Goal: Task Accomplishment & Management: Manage account settings

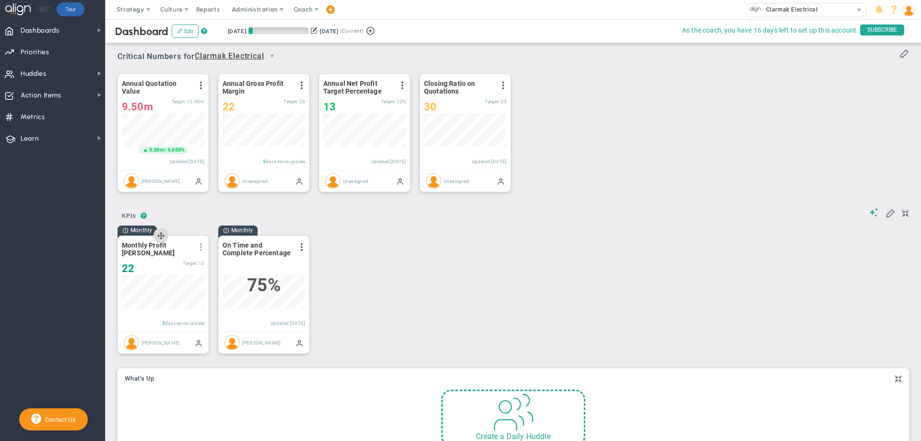
click at [202, 248] on span at bounding box center [201, 247] width 8 height 8
click at [139, 266] on span "Edit" at bounding box center [135, 266] width 11 height 7
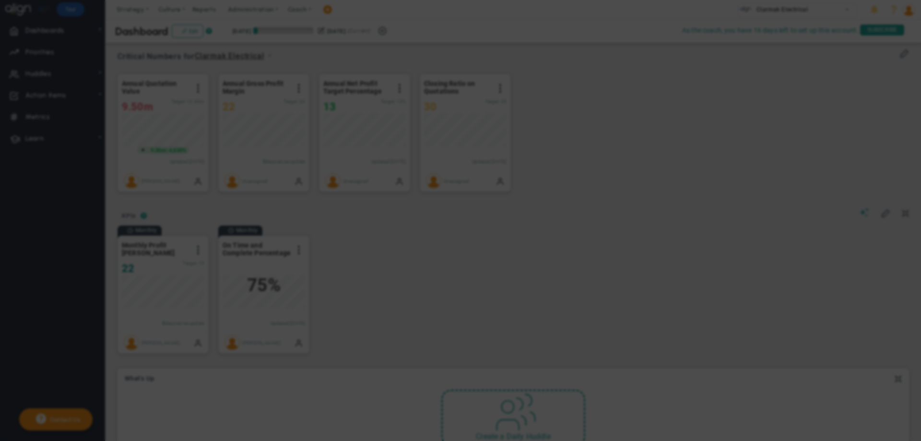
radio input "true"
checkbox input "false"
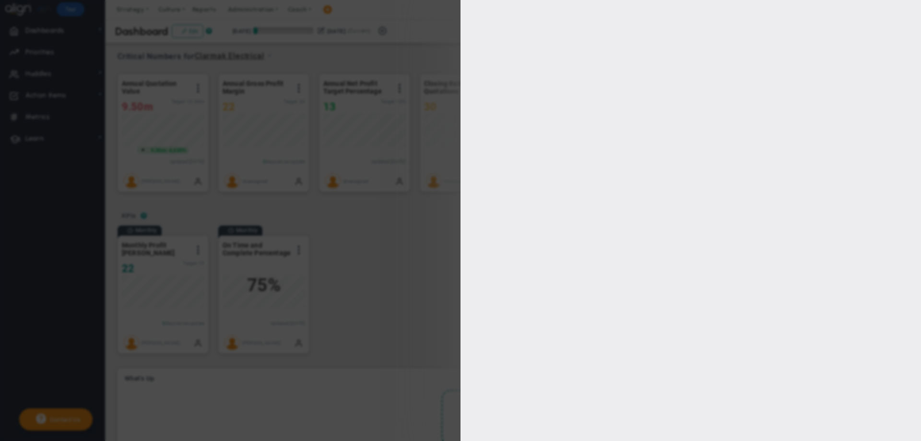
type input "15"
type input "13"
type input "11"
type input "9"
checkbox input "true"
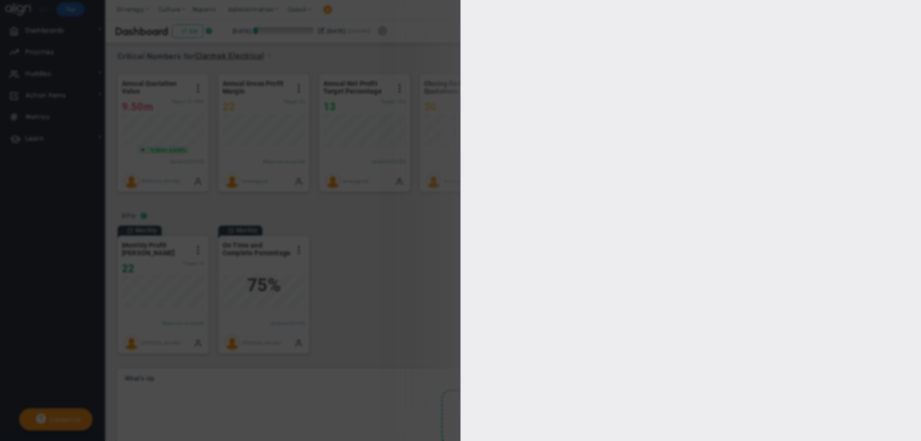
type input "[PERSON_NAME]"
radio input "true"
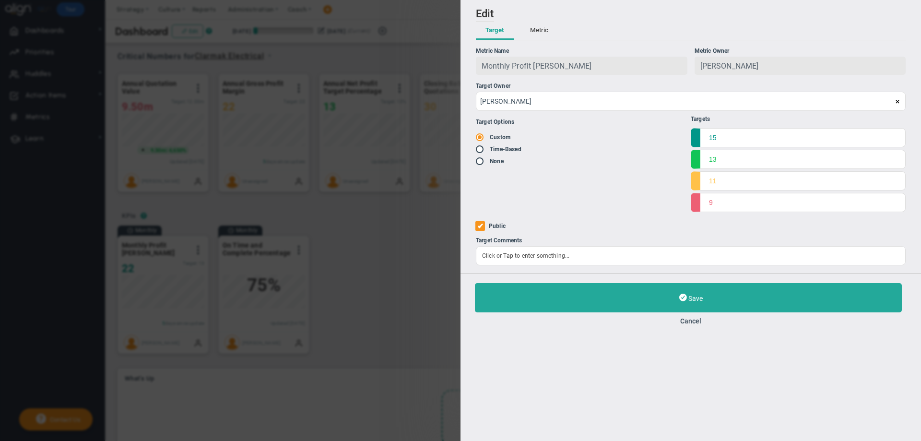
click at [514, 64] on span "Monthly Profit [PERSON_NAME]" at bounding box center [537, 65] width 110 height 9
click at [533, 28] on button "Metric" at bounding box center [539, 31] width 37 height 18
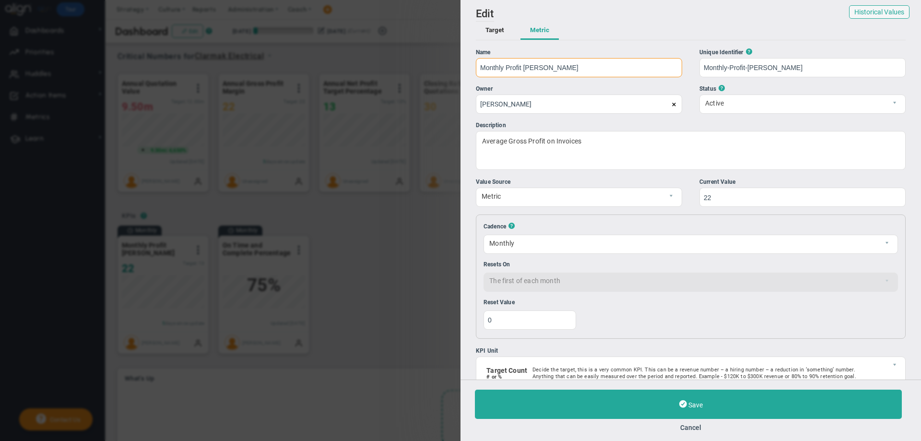
click at [506, 70] on input "Monthly Profit [PERSON_NAME]" at bounding box center [579, 67] width 206 height 19
type input "Monthly Net Profit [PERSON_NAME]"
click at [627, 48] on div "Add Edit Metric Historical Values Target Metric Name Monthly Net Profit [PERSON…" at bounding box center [691, 190] width 461 height 380
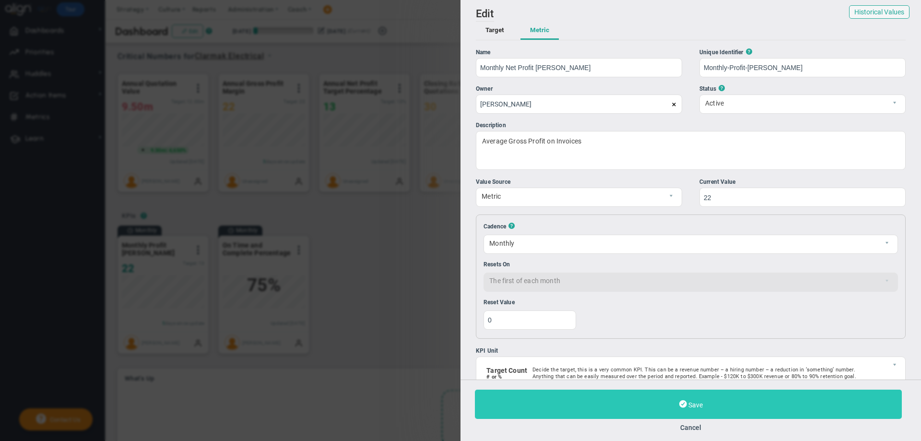
click at [677, 408] on button "Save" at bounding box center [688, 404] width 427 height 29
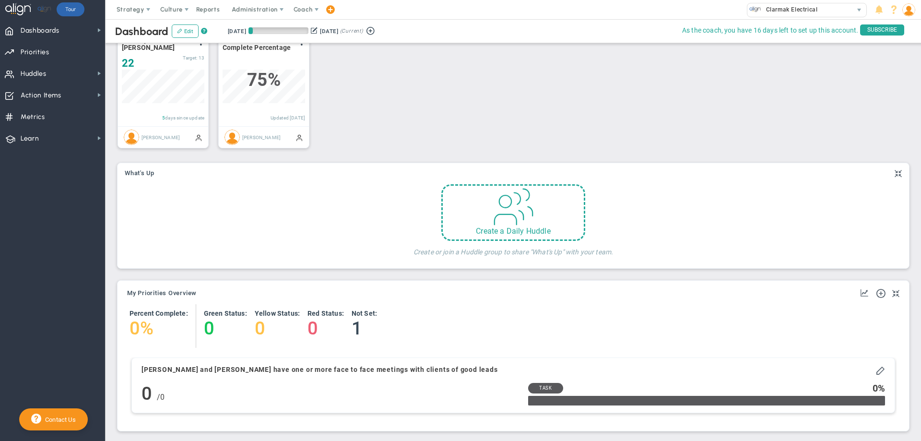
scroll to position [348, 0]
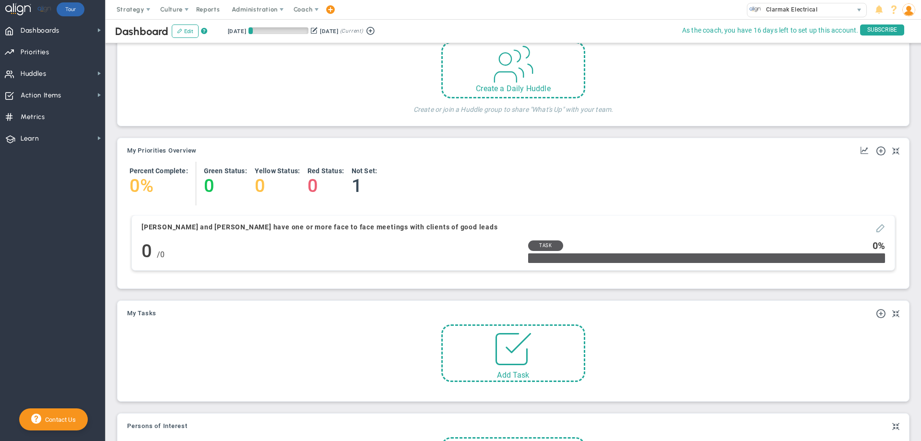
click at [876, 229] on span at bounding box center [881, 228] width 10 height 10
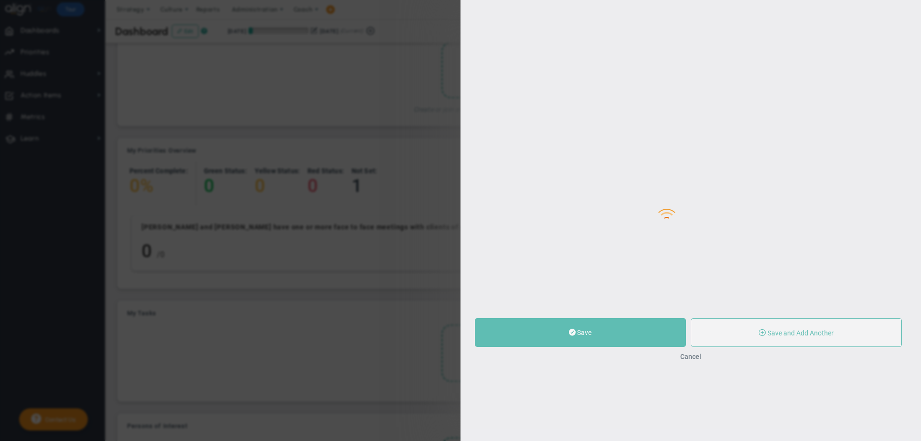
type input "[PERSON_NAME] and [PERSON_NAME] have one or more face to face meetings with cli…"
type input "0"
radio input "true"
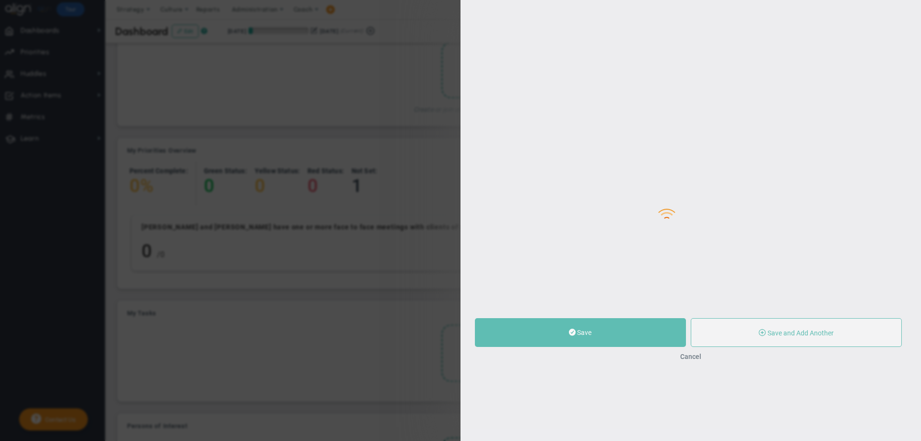
type input "[PERSON_NAME]"
type input "0"
radio input "true"
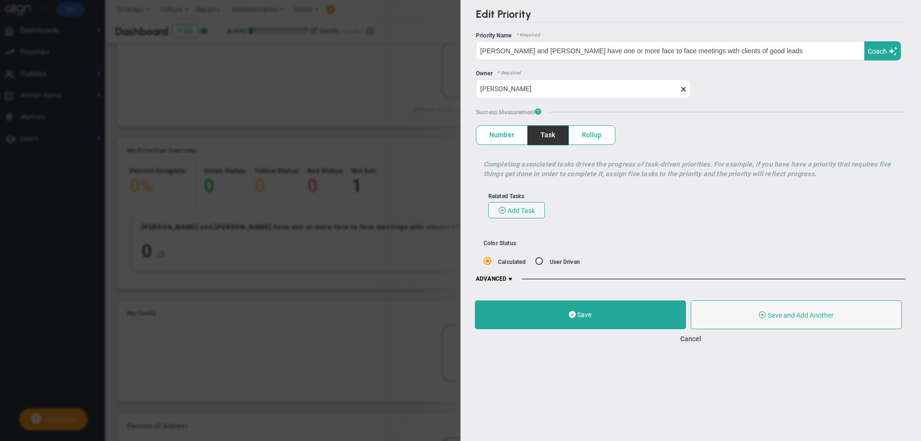
click at [577, 278] on h5 "ADVANCED" at bounding box center [691, 279] width 430 height 8
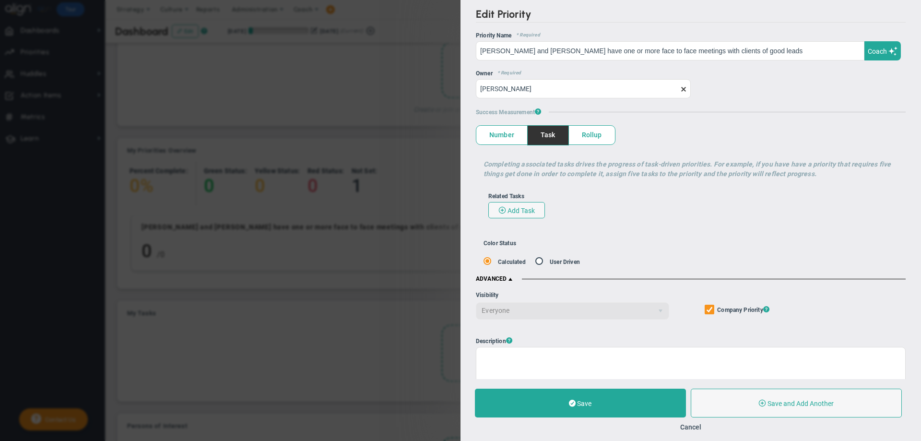
click at [538, 261] on span at bounding box center [540, 261] width 10 height 9
click at [540, 263] on input "radio" at bounding box center [543, 262] width 10 height 9
radio input "true"
click at [784, 257] on span "select" at bounding box center [789, 261] width 16 height 16
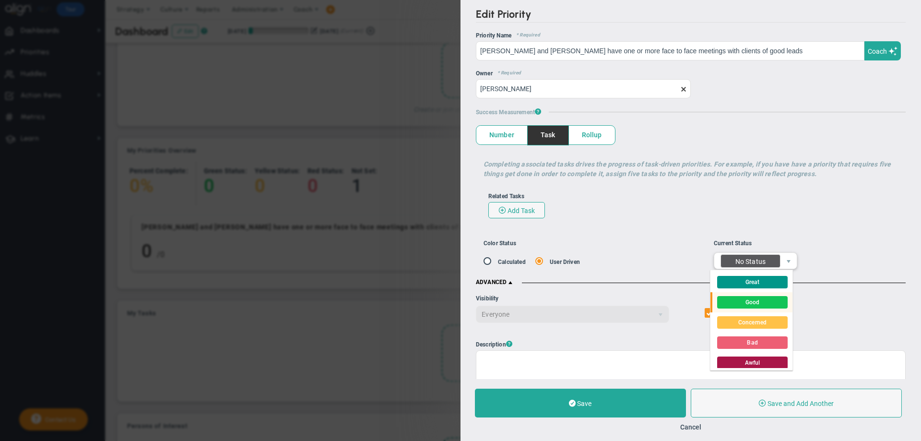
click at [737, 303] on div "Good" at bounding box center [752, 302] width 71 height 12
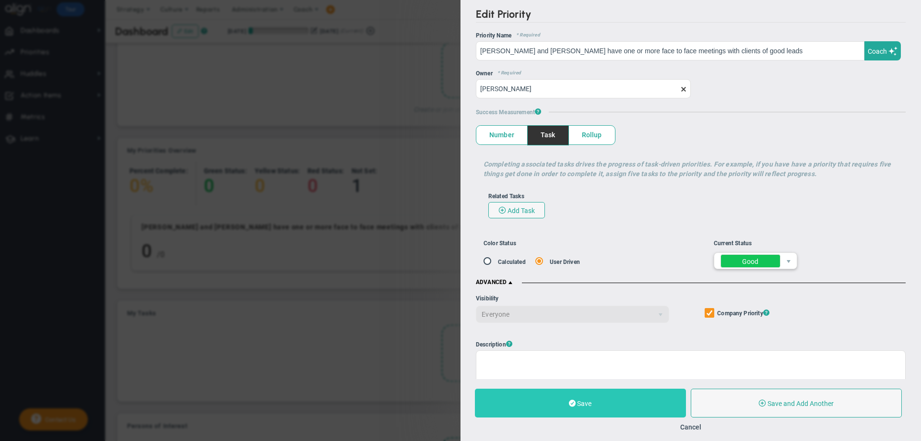
click at [624, 401] on button "Save" at bounding box center [580, 403] width 211 height 29
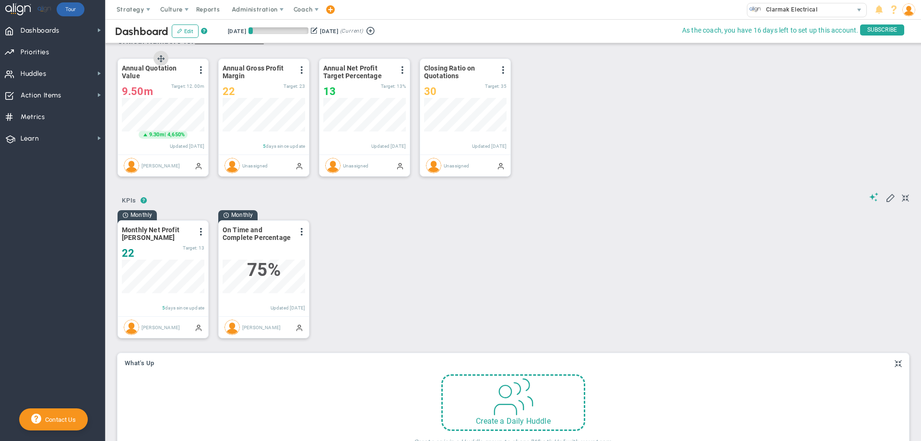
scroll to position [13, 0]
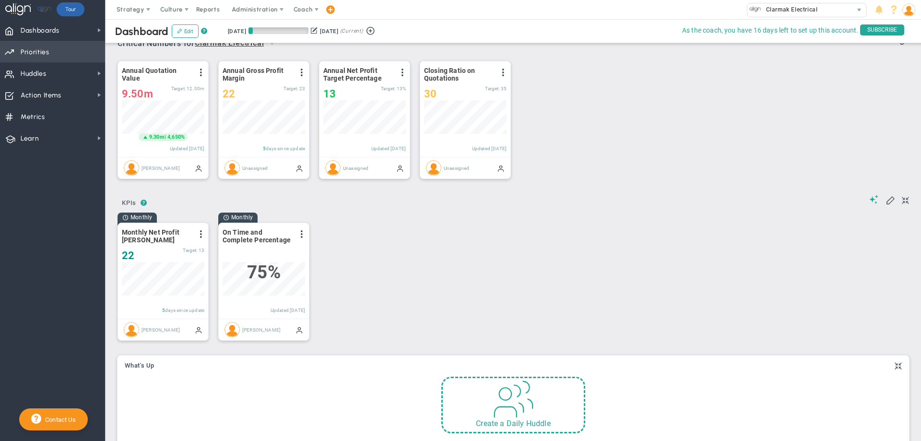
click at [30, 49] on span "Priorities" at bounding box center [35, 52] width 29 height 20
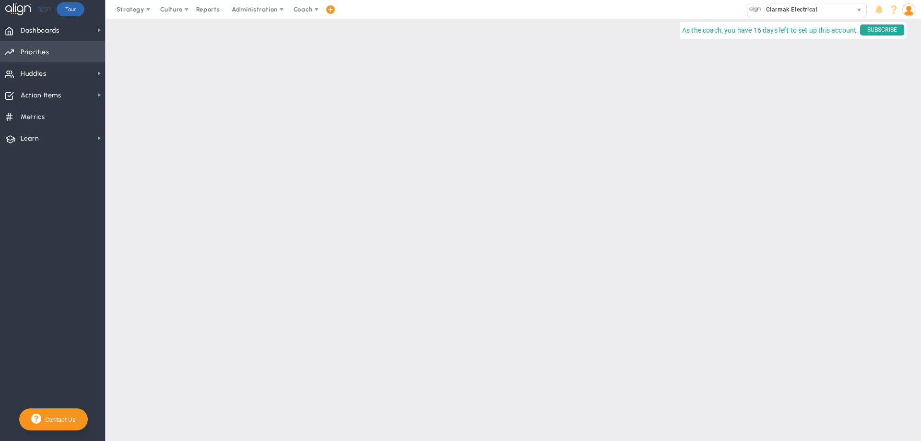
checkbox input "false"
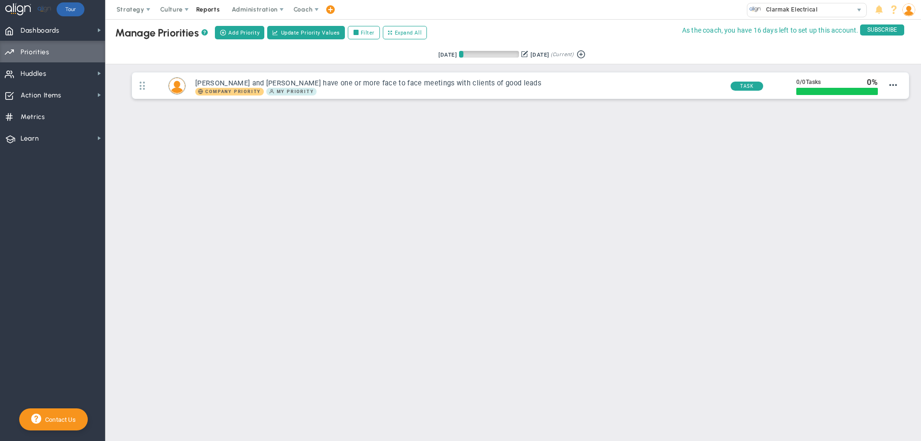
click at [208, 8] on span "Reports" at bounding box center [208, 9] width 34 height 19
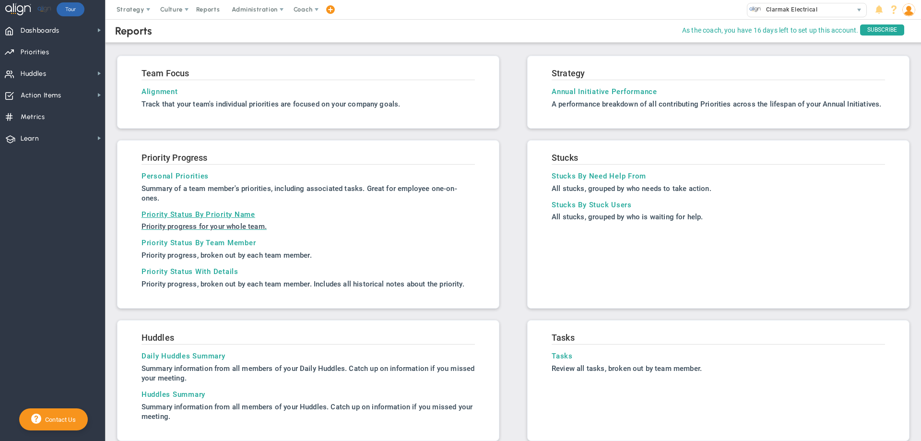
click at [185, 216] on h3 "Priority Status By Priority Name" at bounding box center [308, 214] width 333 height 9
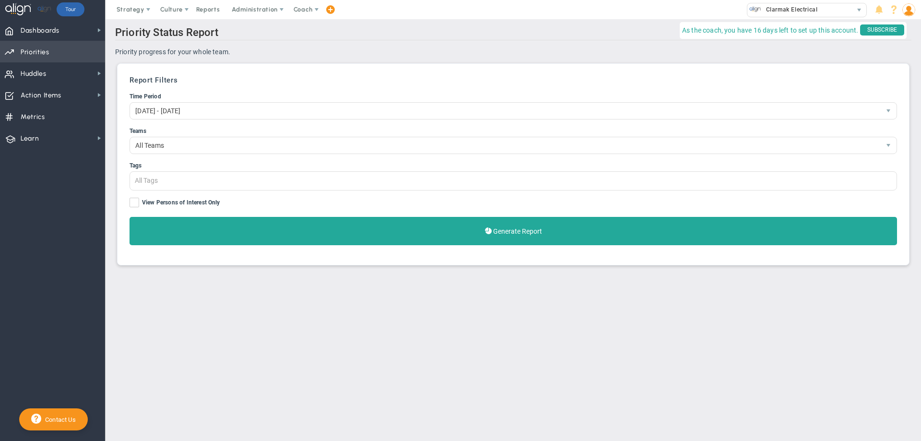
click at [47, 51] on span "Priorities" at bounding box center [35, 52] width 29 height 20
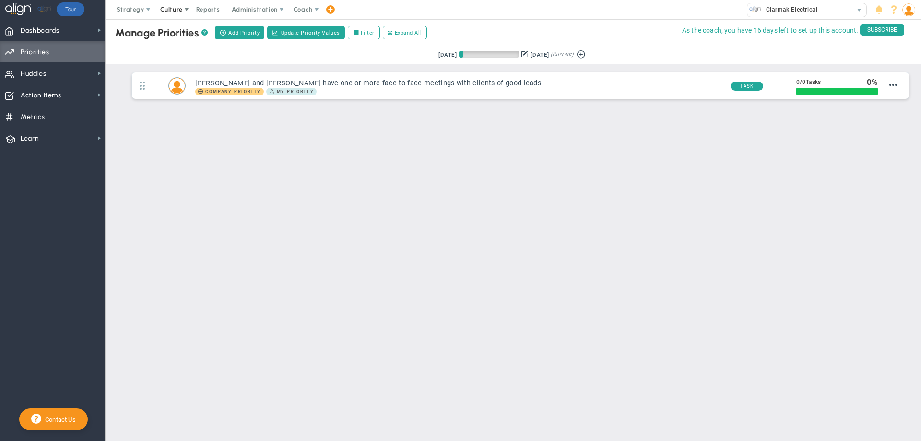
click at [175, 11] on span "Culture" at bounding box center [171, 9] width 23 height 7
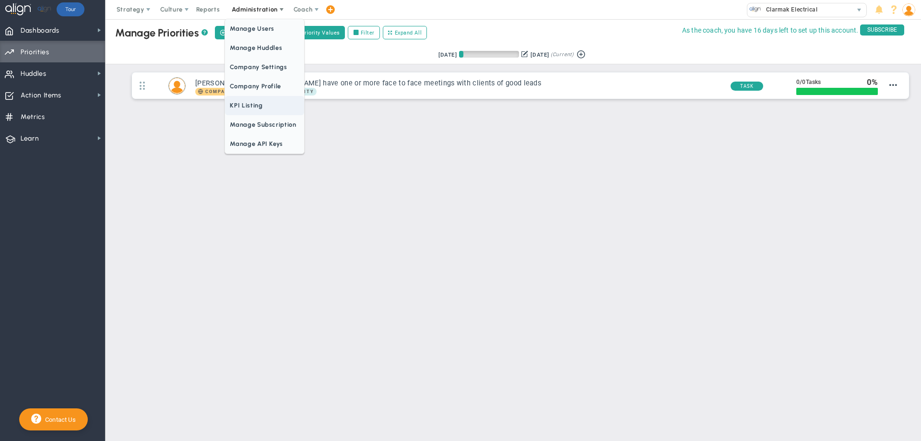
click at [244, 109] on span "KPI Listing" at bounding box center [264, 105] width 79 height 19
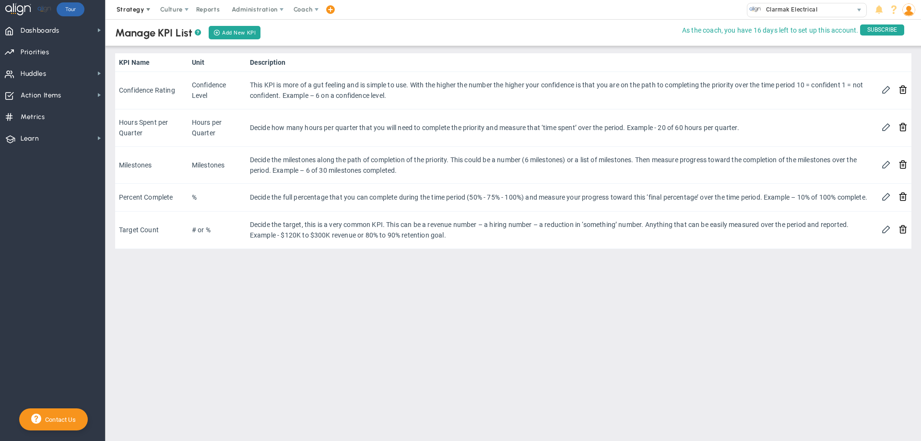
click at [131, 7] on span "Strategy" at bounding box center [131, 9] width 28 height 7
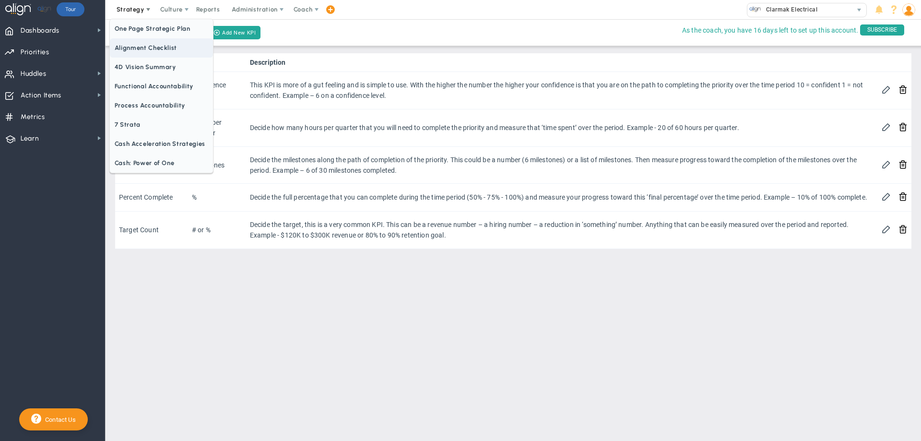
click at [146, 49] on span "Alignment Checklist" at bounding box center [161, 47] width 103 height 19
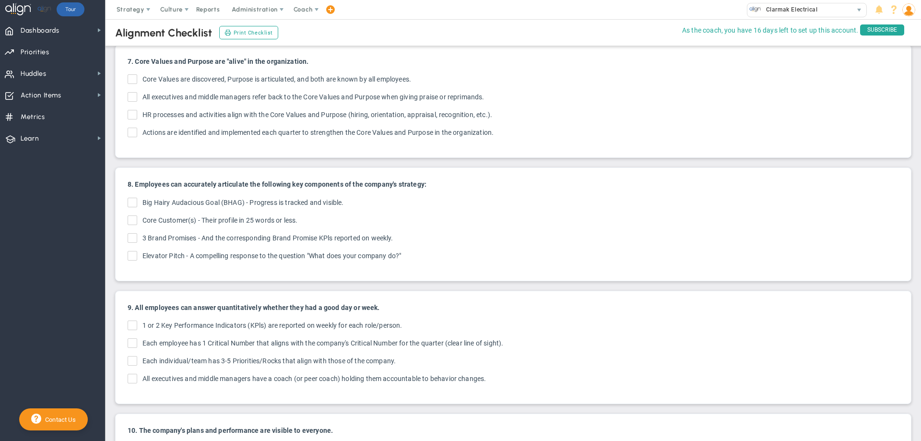
scroll to position [816, 0]
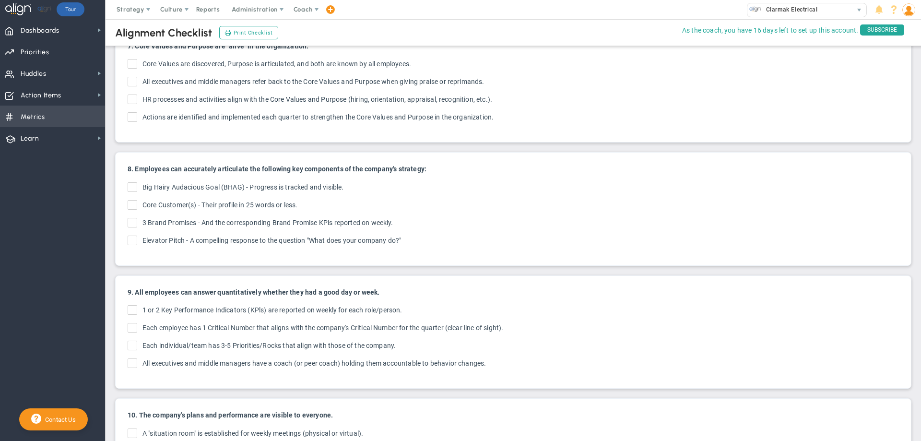
click at [27, 115] on span "Metrics" at bounding box center [33, 117] width 24 height 20
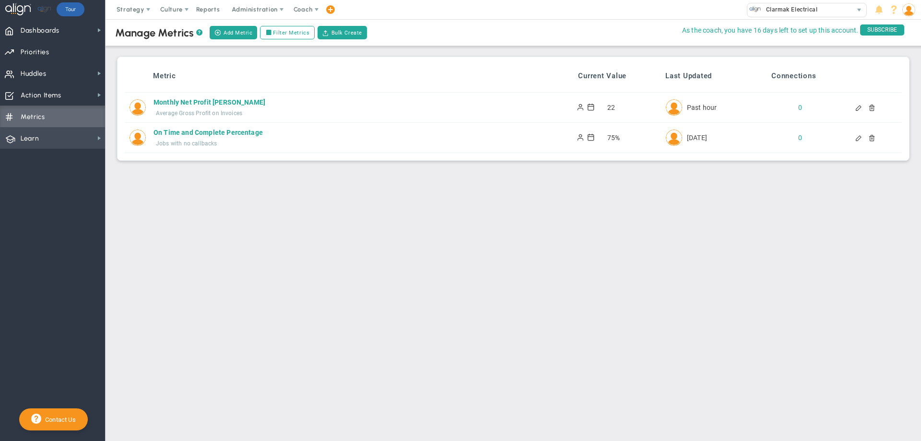
click at [30, 138] on span "Learn" at bounding box center [30, 139] width 18 height 20
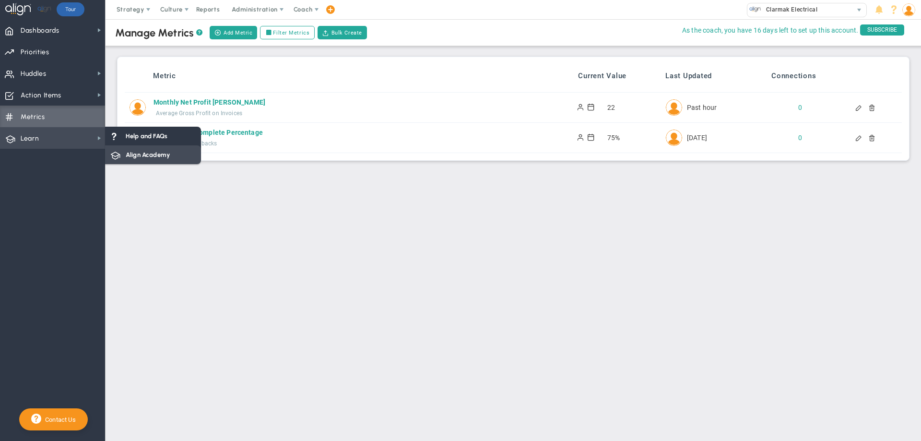
click at [129, 150] on span "Align Academy" at bounding box center [148, 154] width 44 height 9
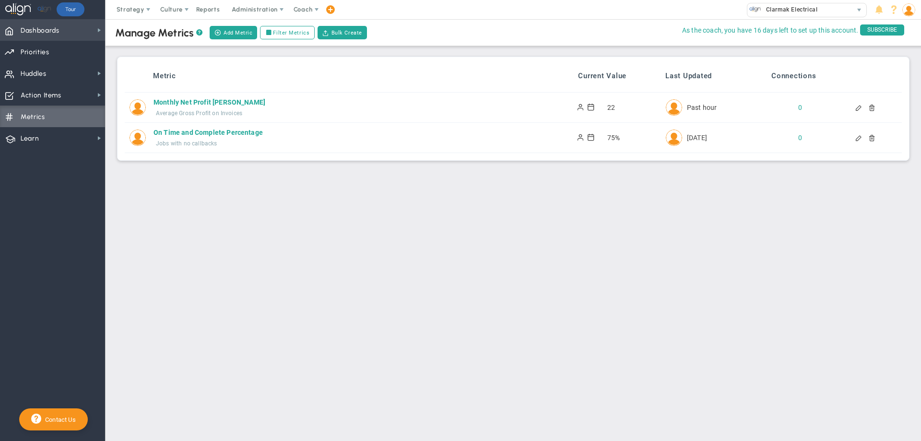
click at [31, 28] on span "Dashboards" at bounding box center [40, 31] width 39 height 20
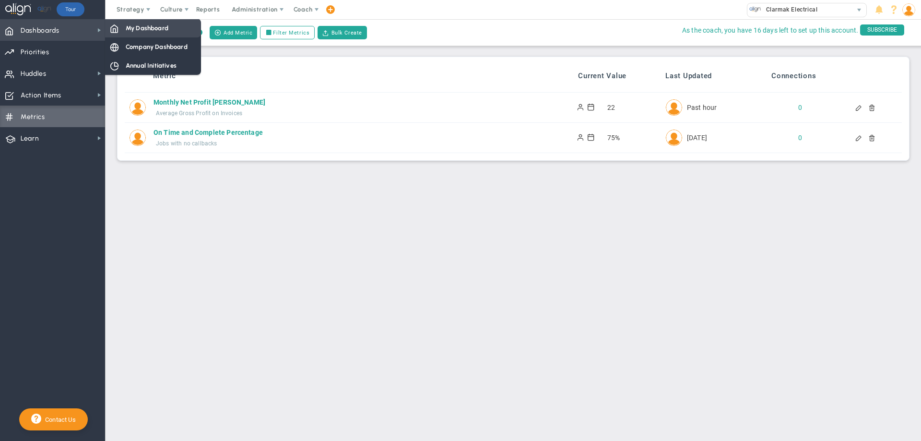
click at [128, 24] on span "My Dashboard" at bounding box center [147, 28] width 43 height 9
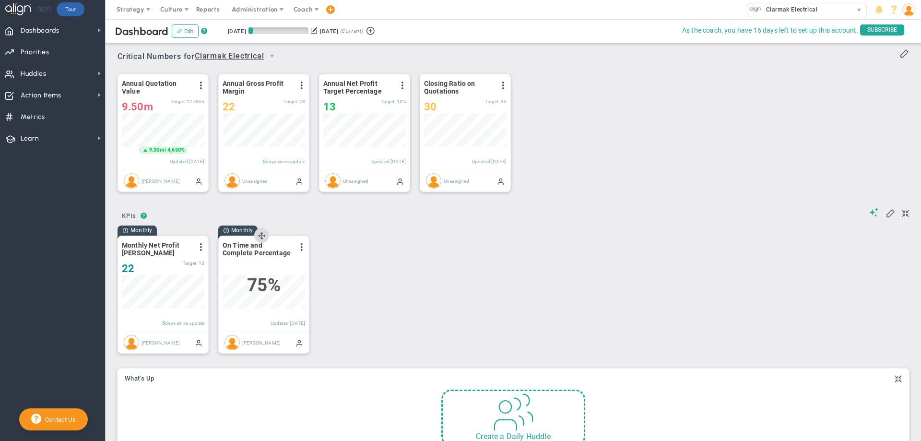
scroll to position [34, 83]
click at [38, 53] on span "Priorities" at bounding box center [35, 52] width 29 height 20
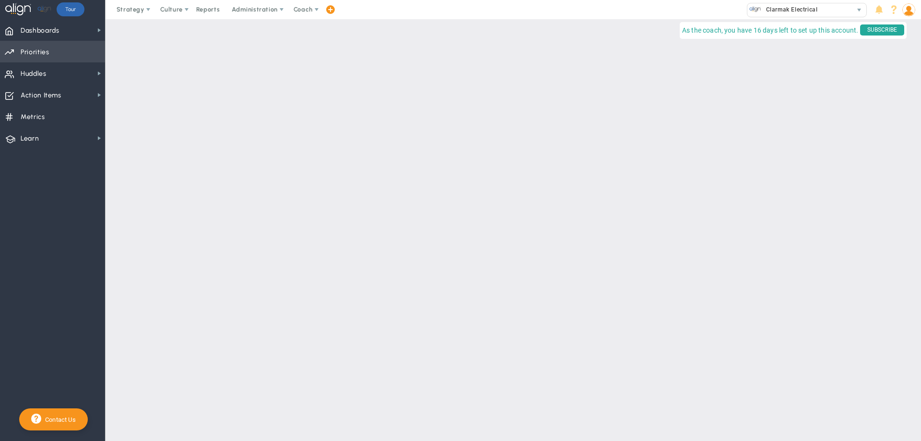
checkbox input "false"
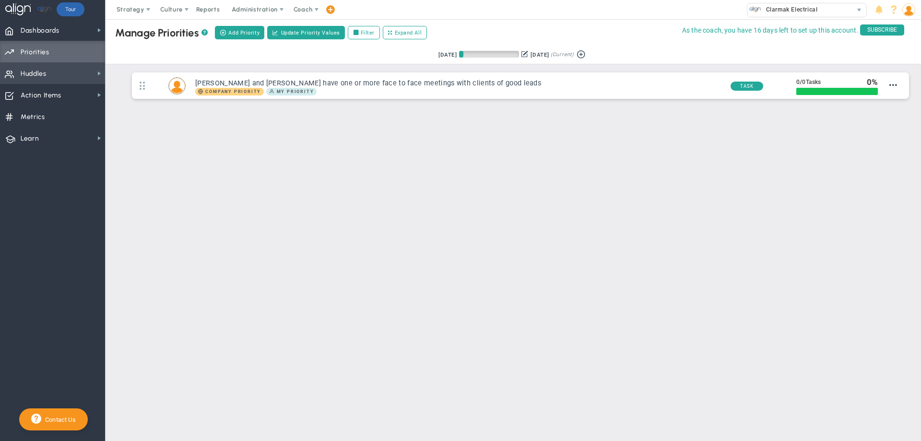
click at [32, 73] on span "Huddles" at bounding box center [34, 74] width 26 height 20
click at [141, 9] on span "Strategy" at bounding box center [131, 9] width 28 height 7
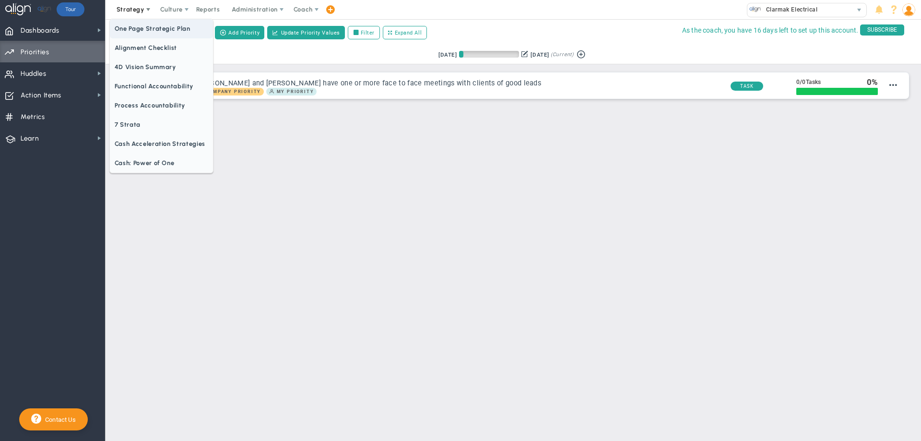
click at [163, 28] on span "One Page Strategic Plan" at bounding box center [161, 28] width 103 height 19
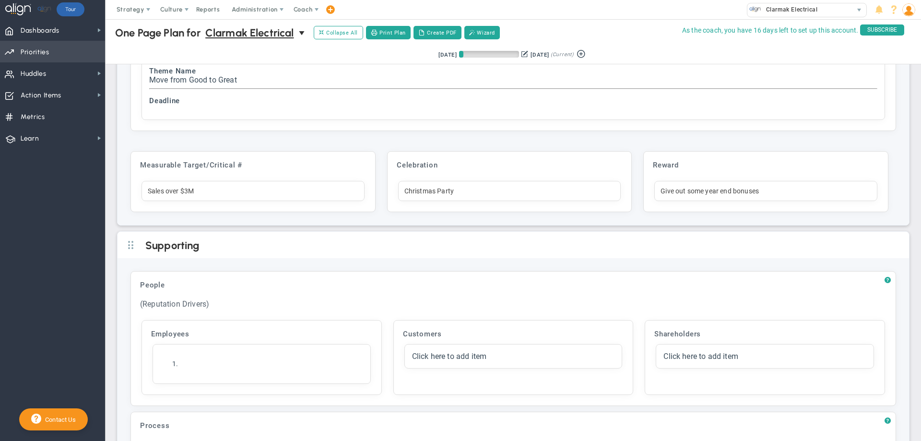
scroll to position [2593, 0]
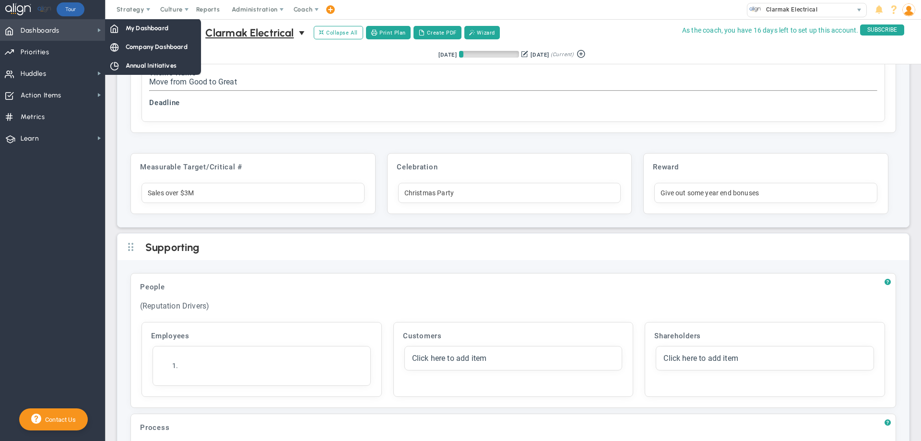
click at [51, 26] on span "Dashboards" at bounding box center [40, 31] width 39 height 20
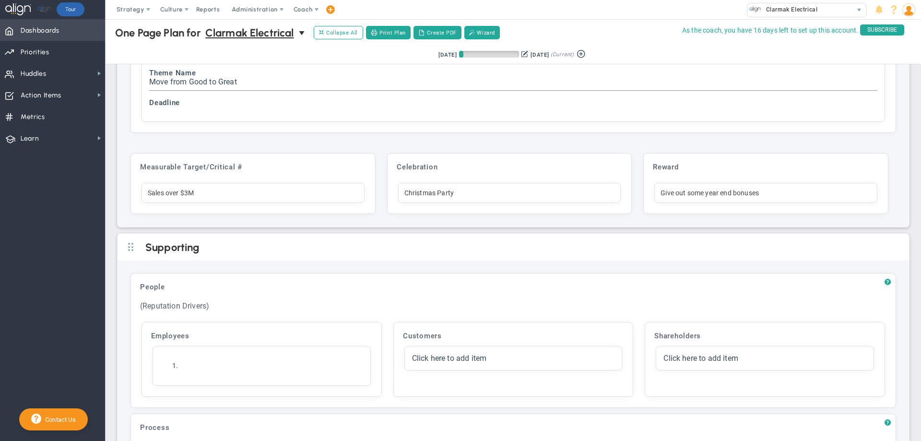
click at [97, 30] on span at bounding box center [99, 30] width 8 height 8
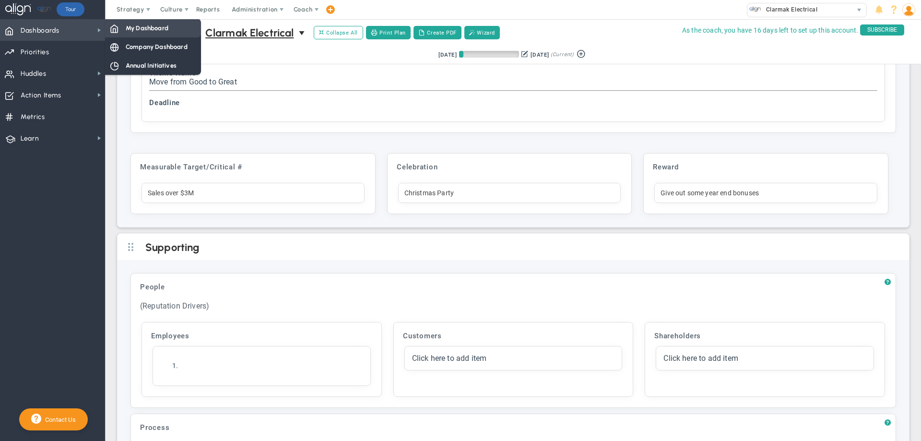
click at [124, 31] on div "My Dashboard" at bounding box center [153, 28] width 96 height 19
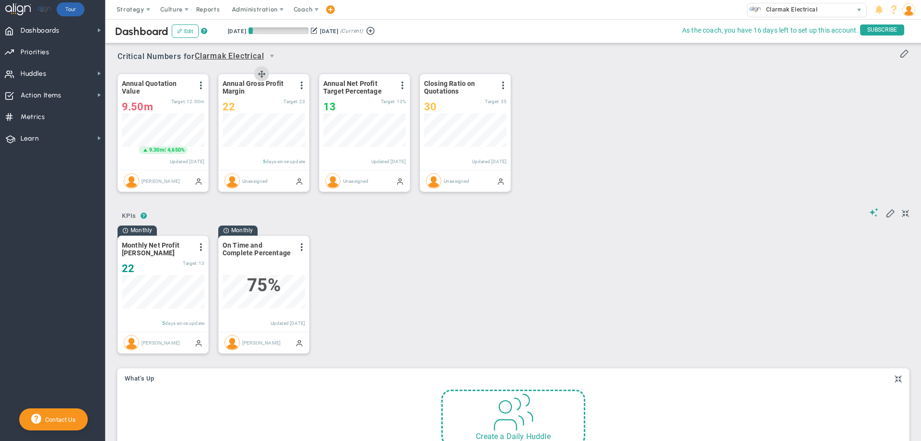
scroll to position [479760, 479711]
click at [303, 88] on span at bounding box center [302, 86] width 8 height 8
